Goal: Task Accomplishment & Management: Use online tool/utility

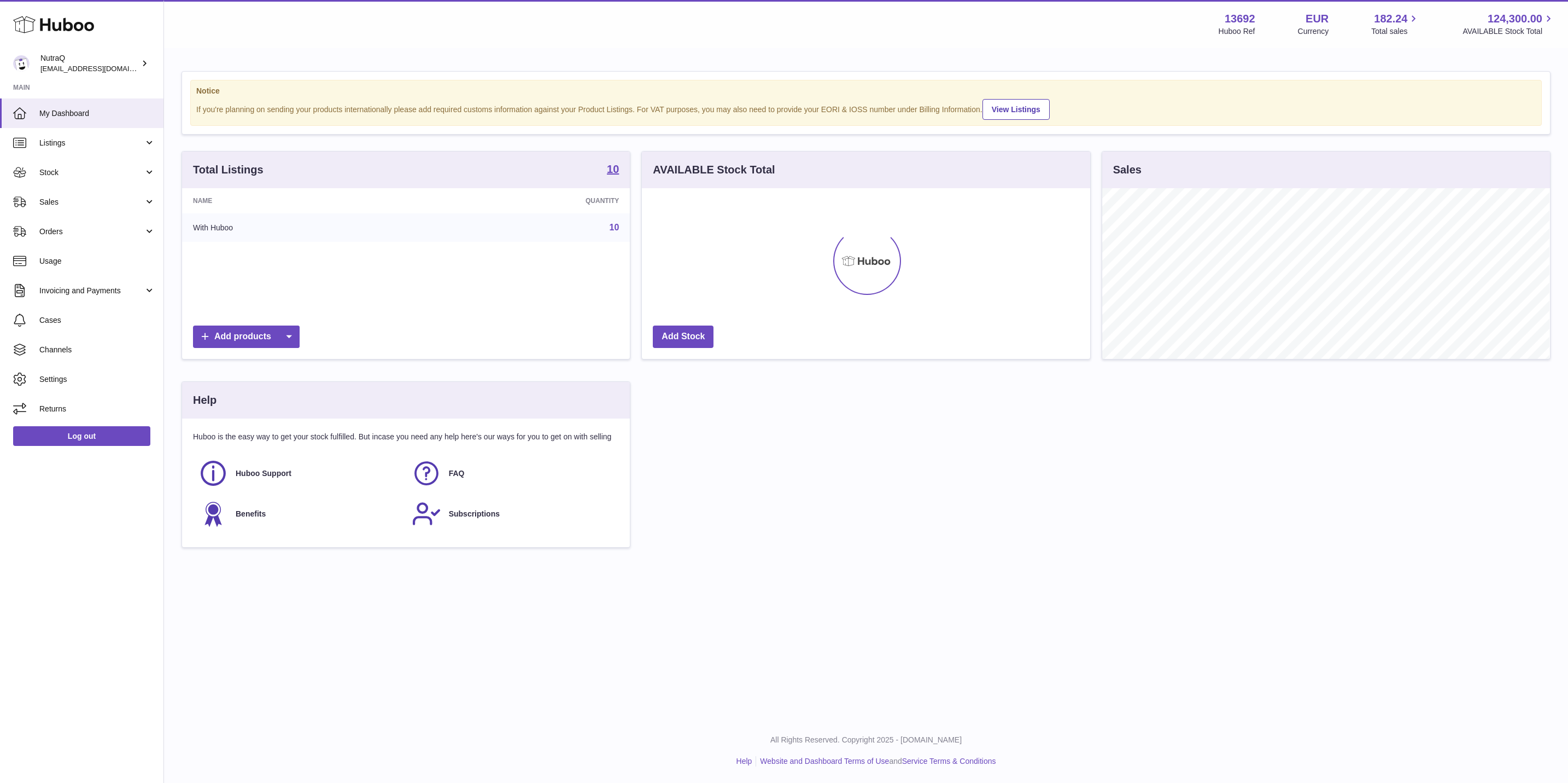
scroll to position [171, 446]
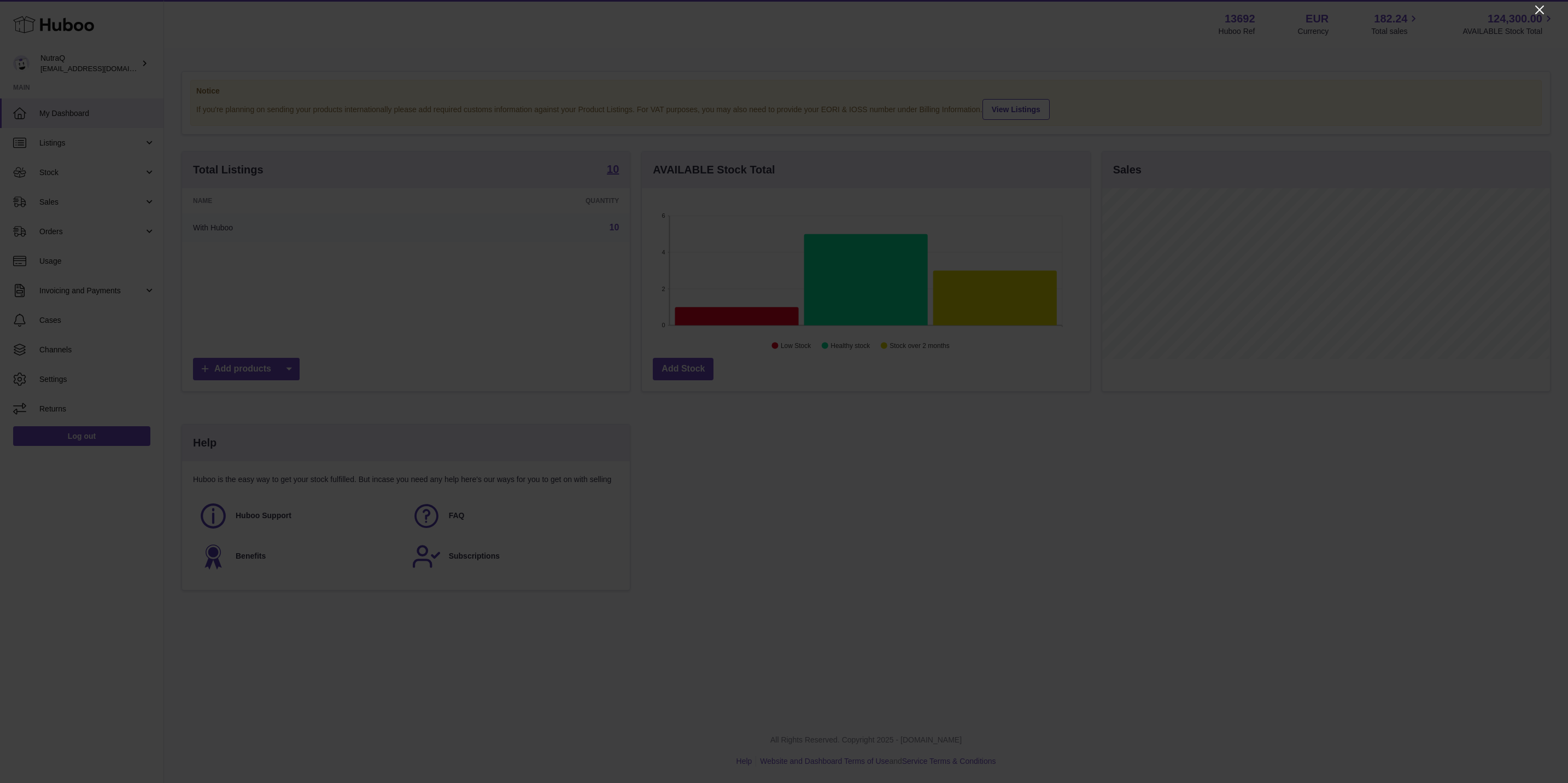
click at [1536, 13] on icon "Close" at bounding box center [1540, 10] width 9 height 9
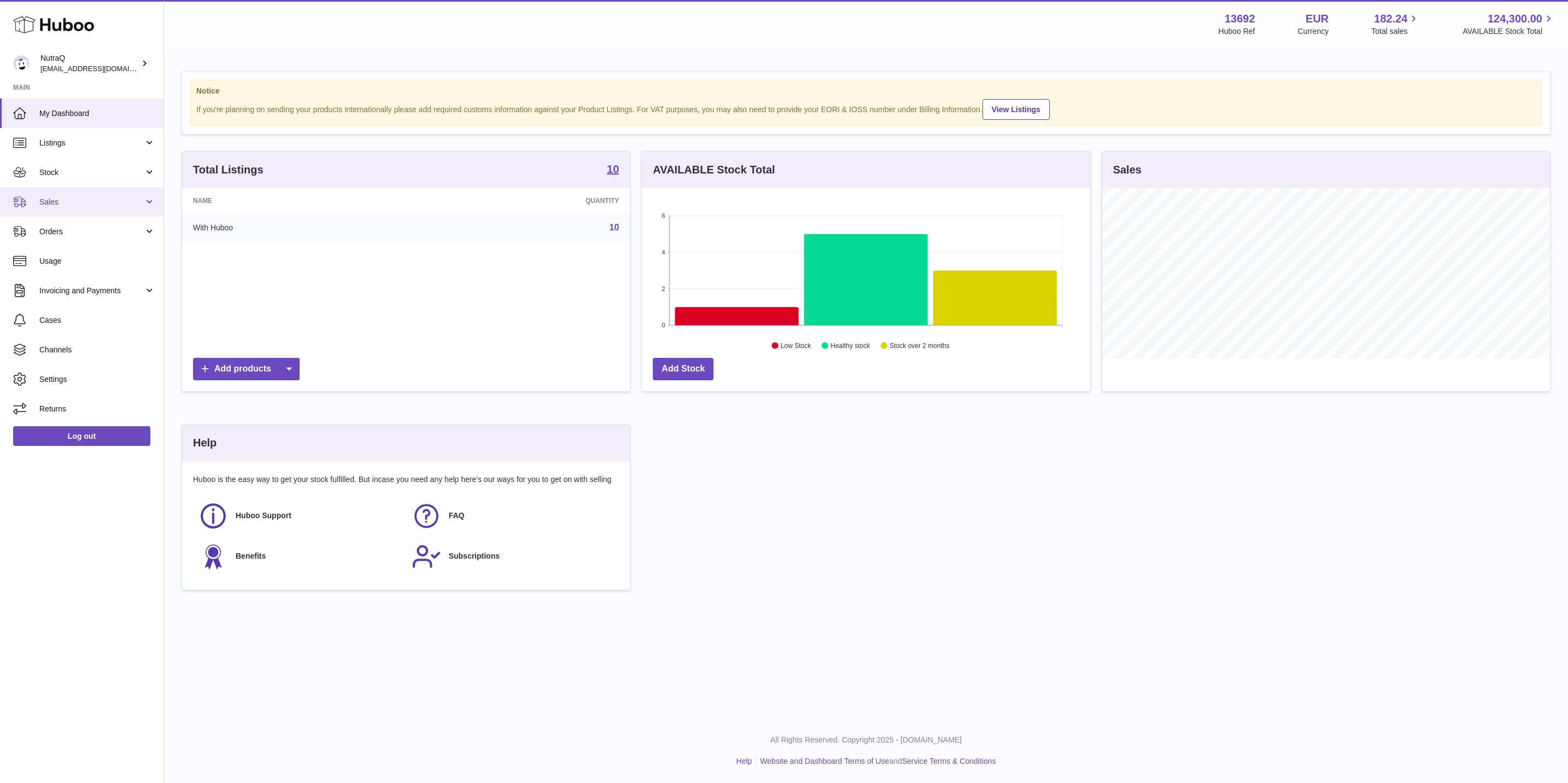
click at [92, 203] on span "Sales" at bounding box center [92, 202] width 104 height 10
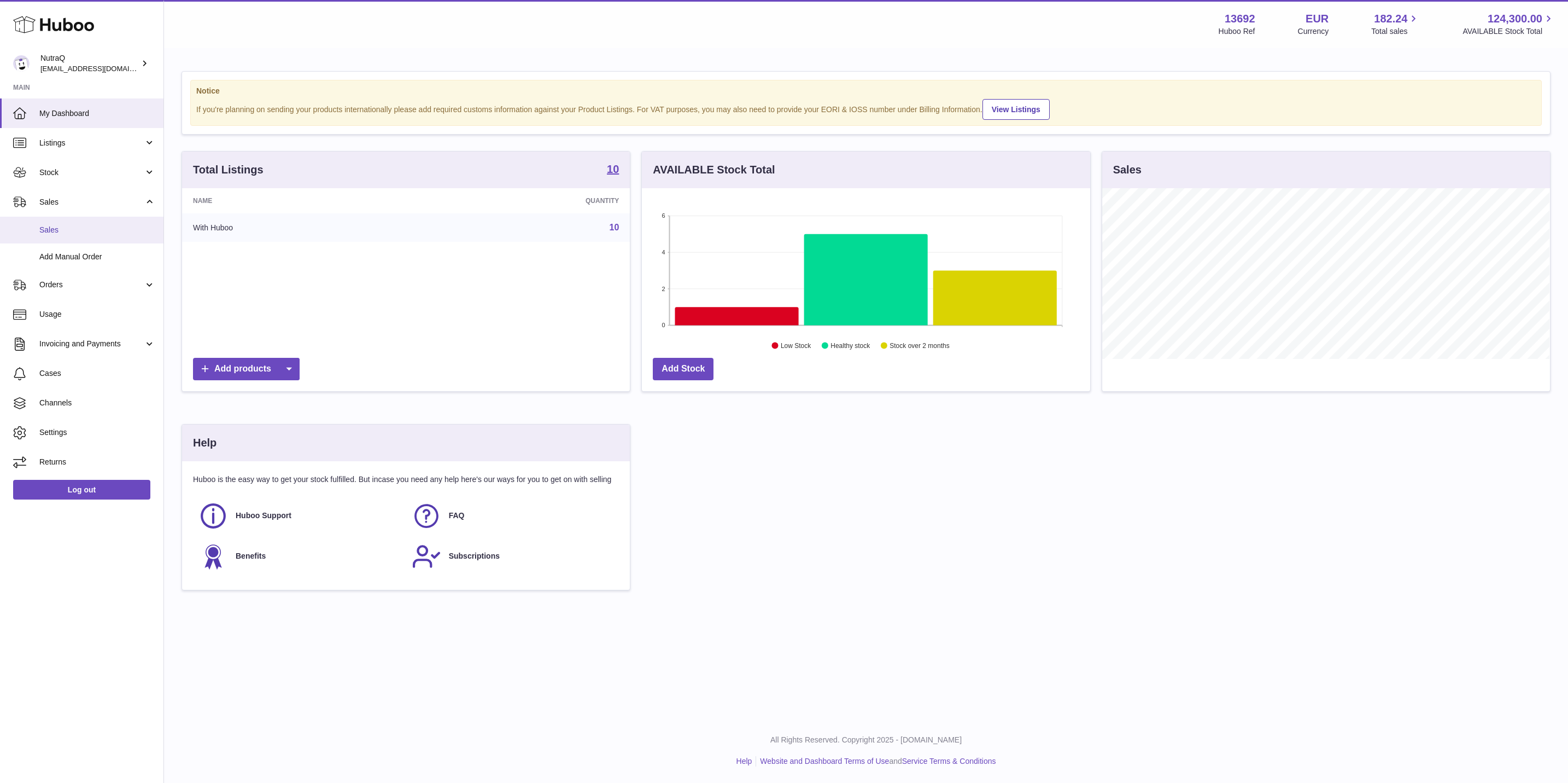
click at [92, 230] on span "Sales" at bounding box center [97, 230] width 116 height 10
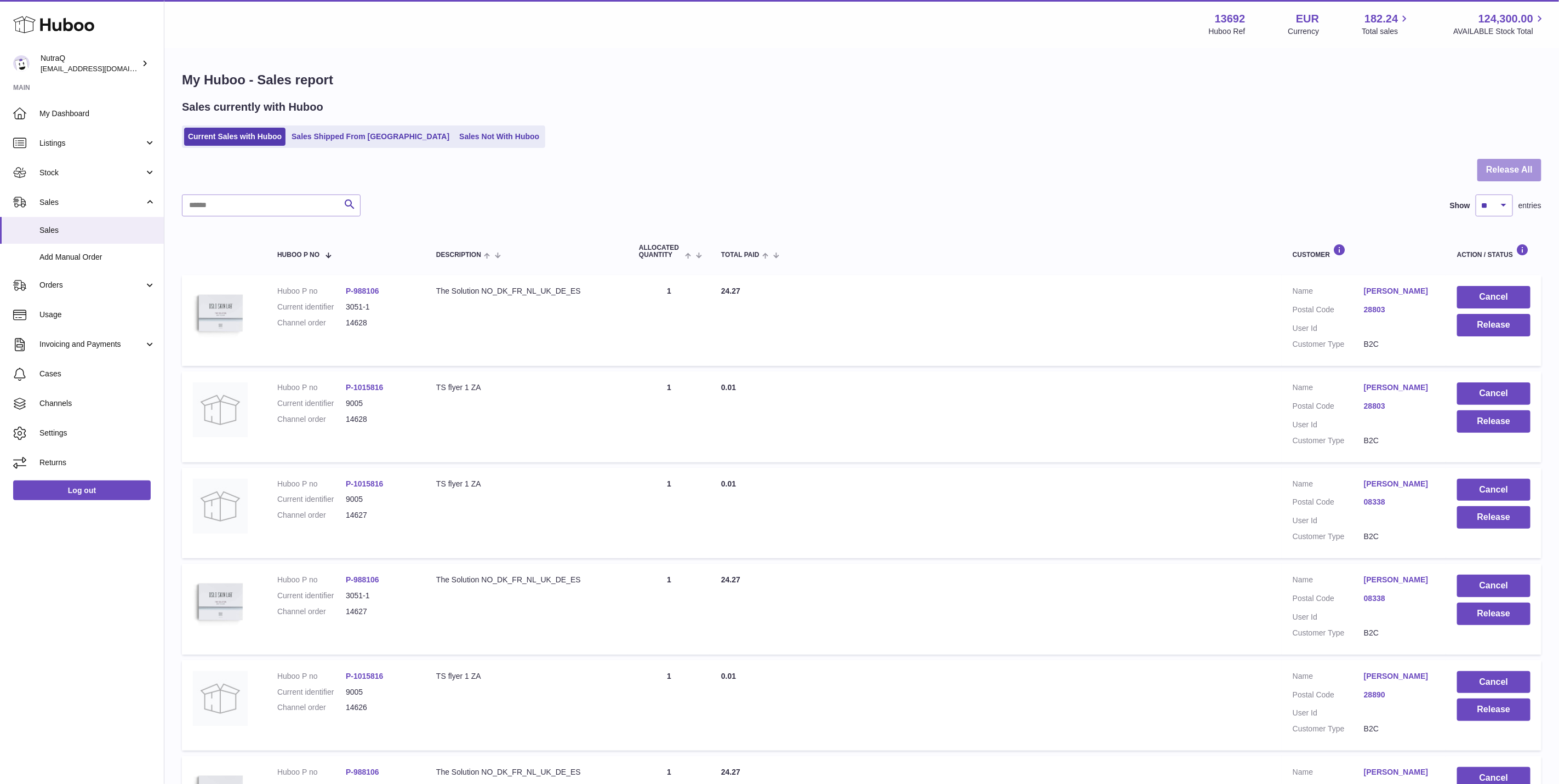
click at [1535, 176] on button "Release All" at bounding box center [1509, 170] width 64 height 22
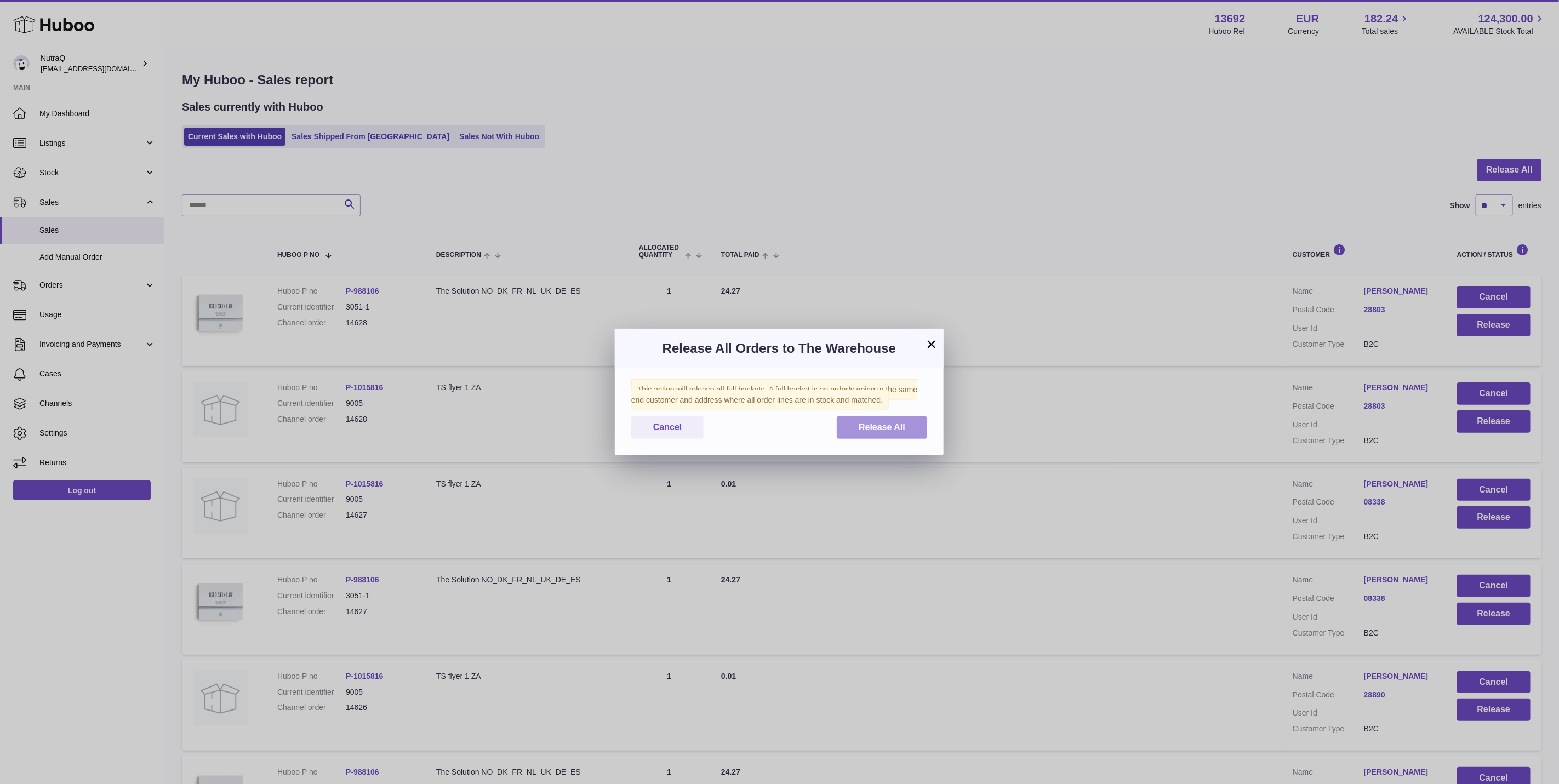
click at [860, 426] on span "Release All" at bounding box center [881, 427] width 47 height 10
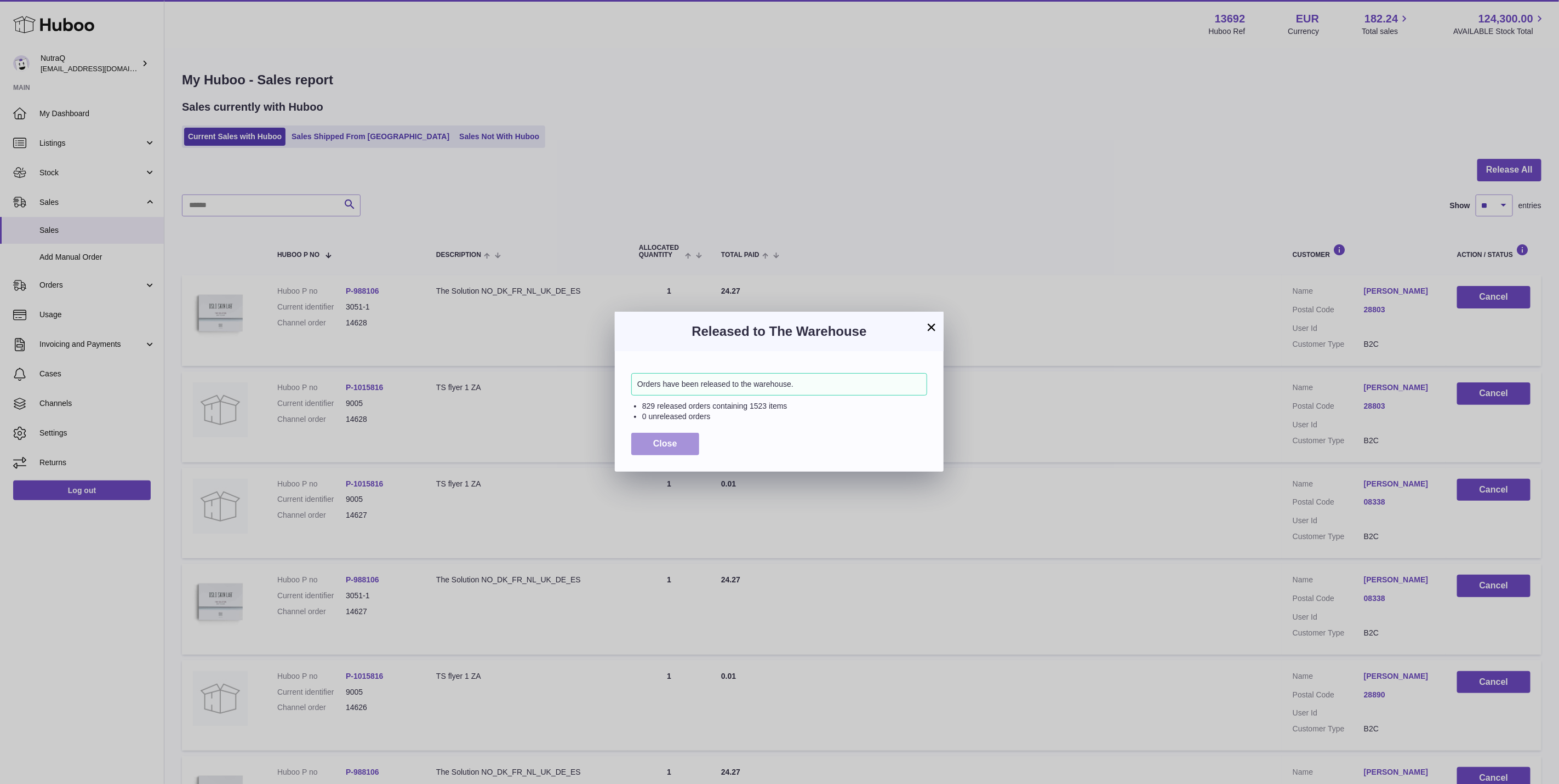
click at [653, 445] on span "Close" at bounding box center [665, 443] width 24 height 10
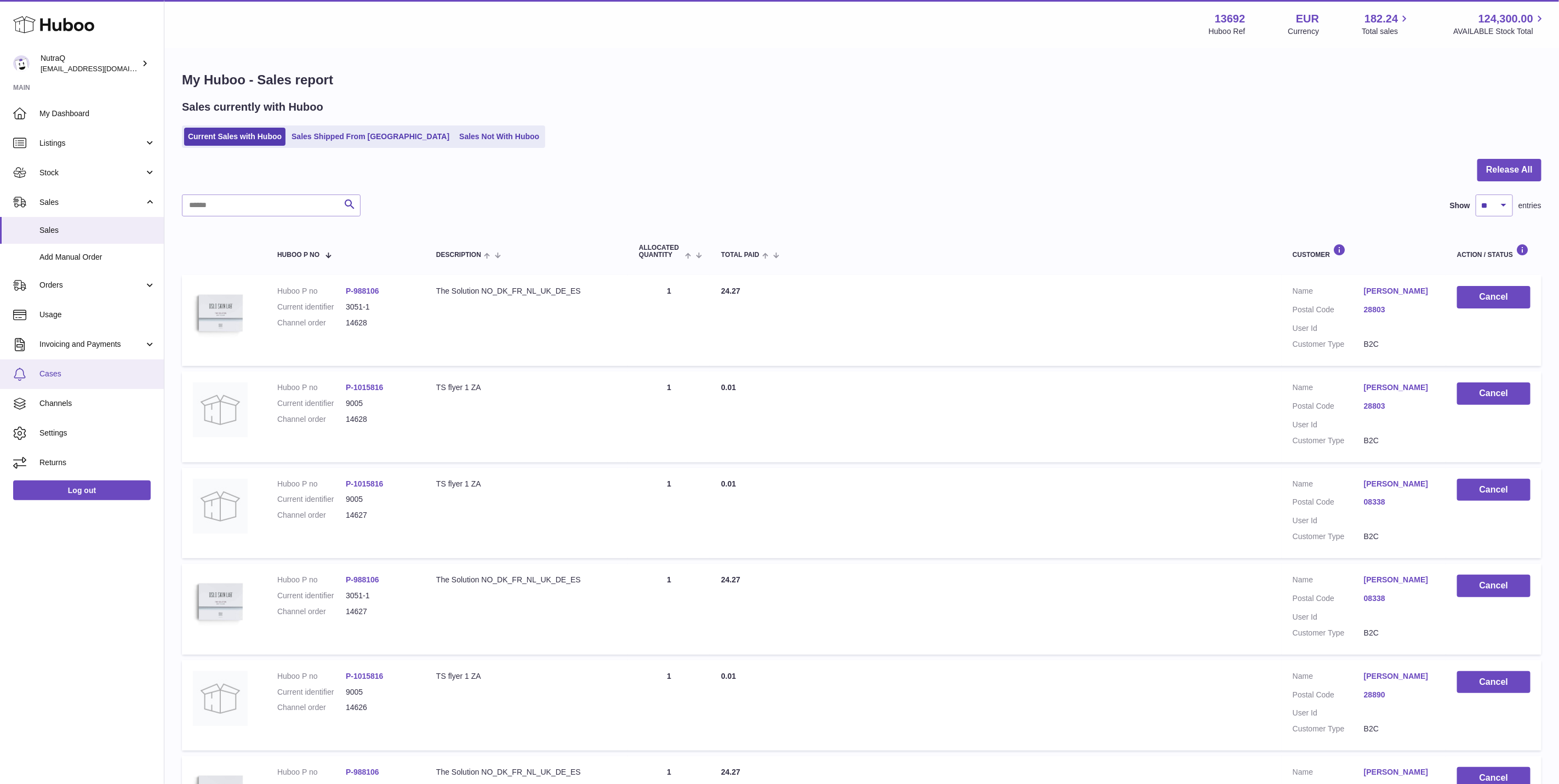
click at [89, 369] on span "Cases" at bounding box center [98, 374] width 116 height 10
